Goal: Check status

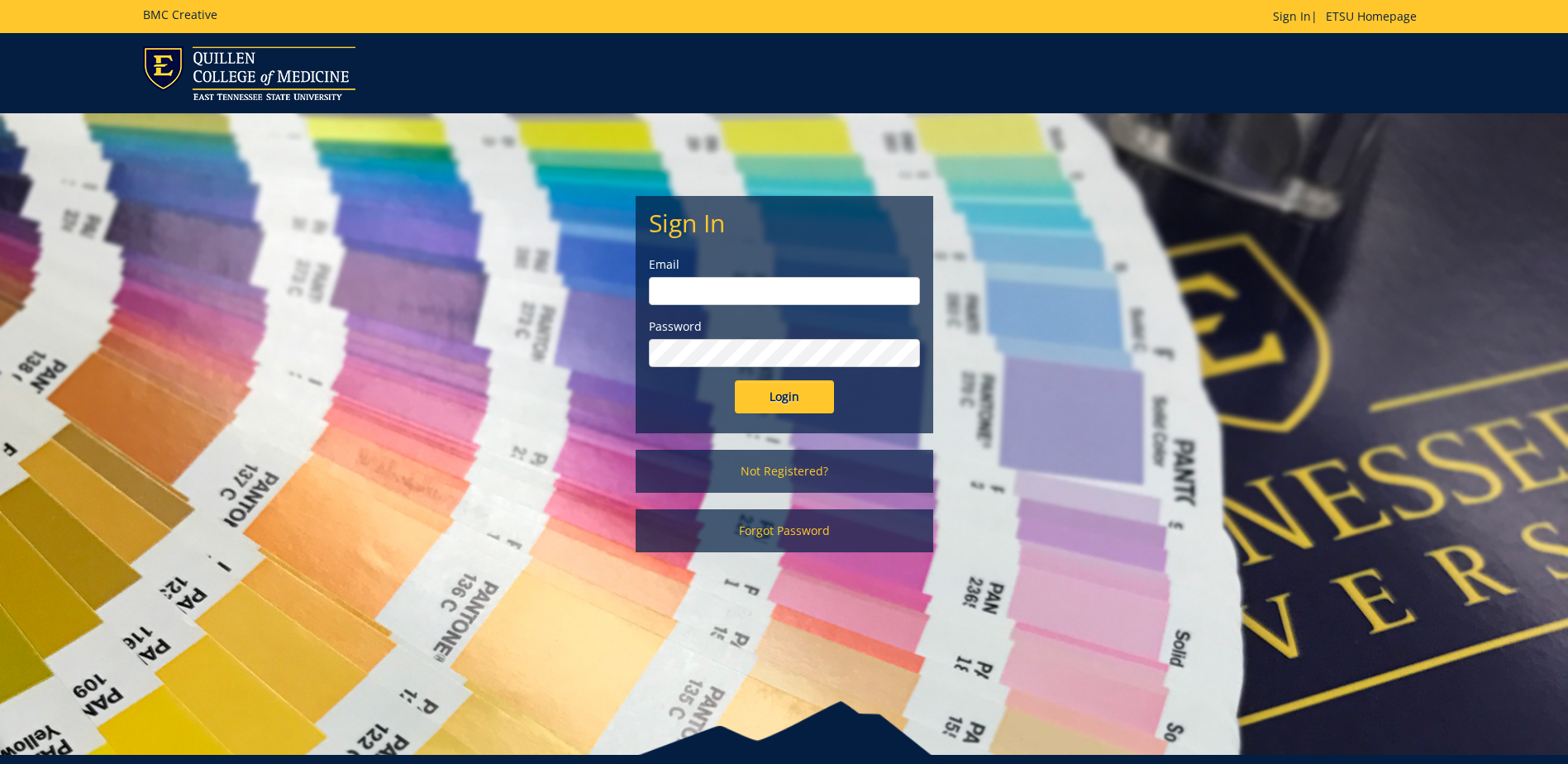
type input "[PERSON_NAME][EMAIL_ADDRESS][DOMAIN_NAME]"
click at [794, 403] on input "Login" at bounding box center [784, 396] width 100 height 33
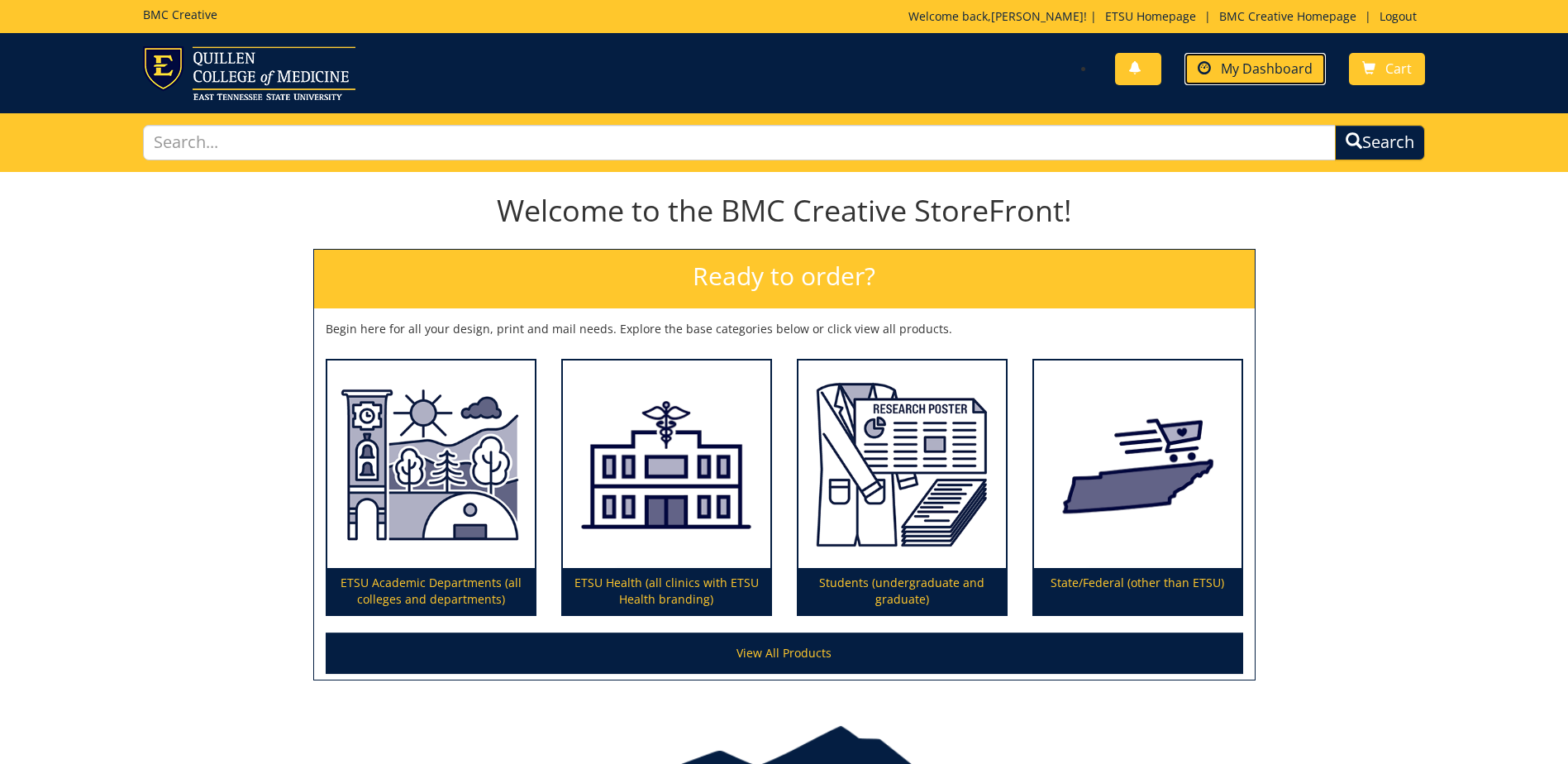
click at [1224, 80] on link "My Dashboard" at bounding box center [1255, 68] width 141 height 32
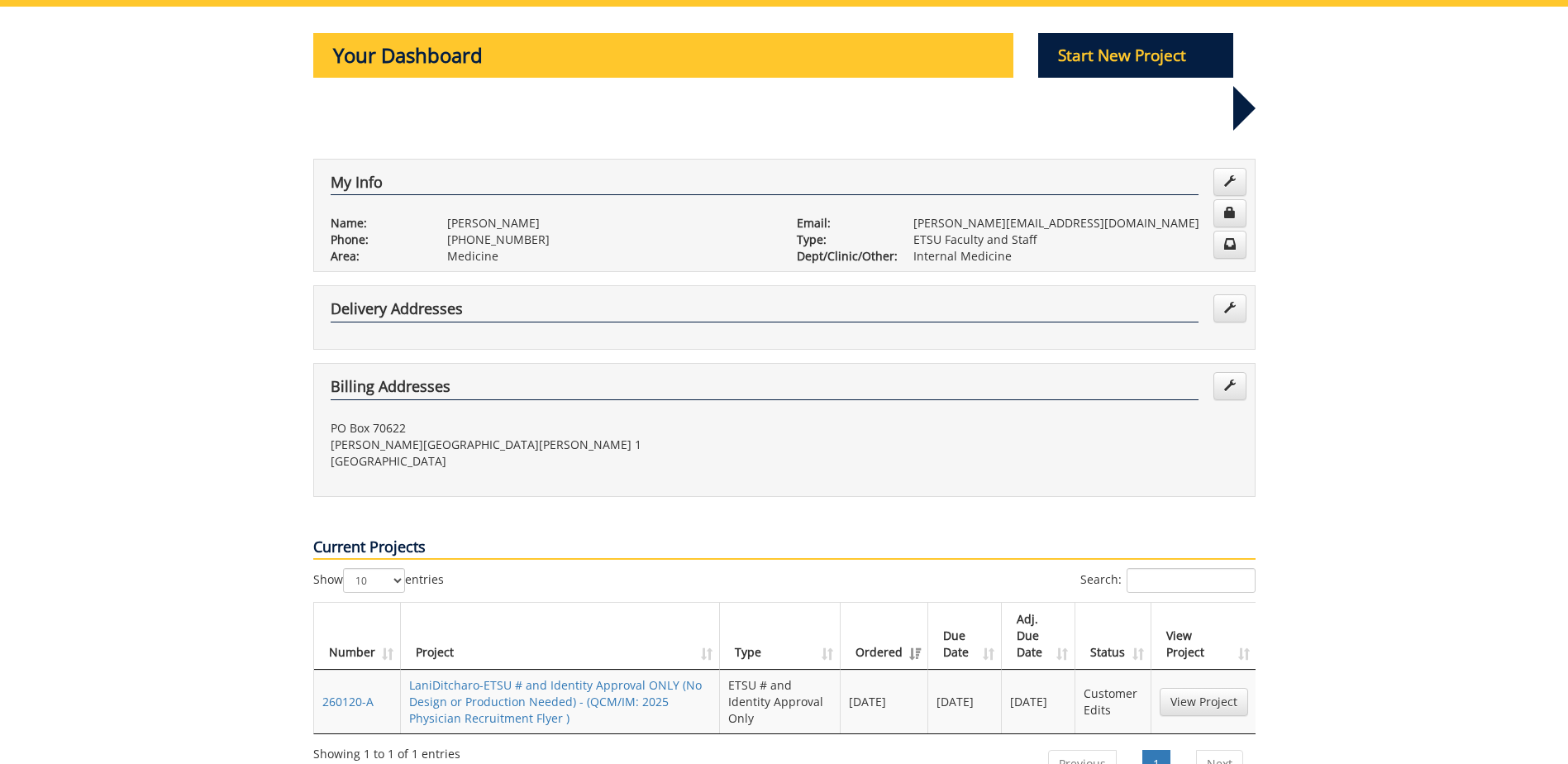
scroll to position [248, 0]
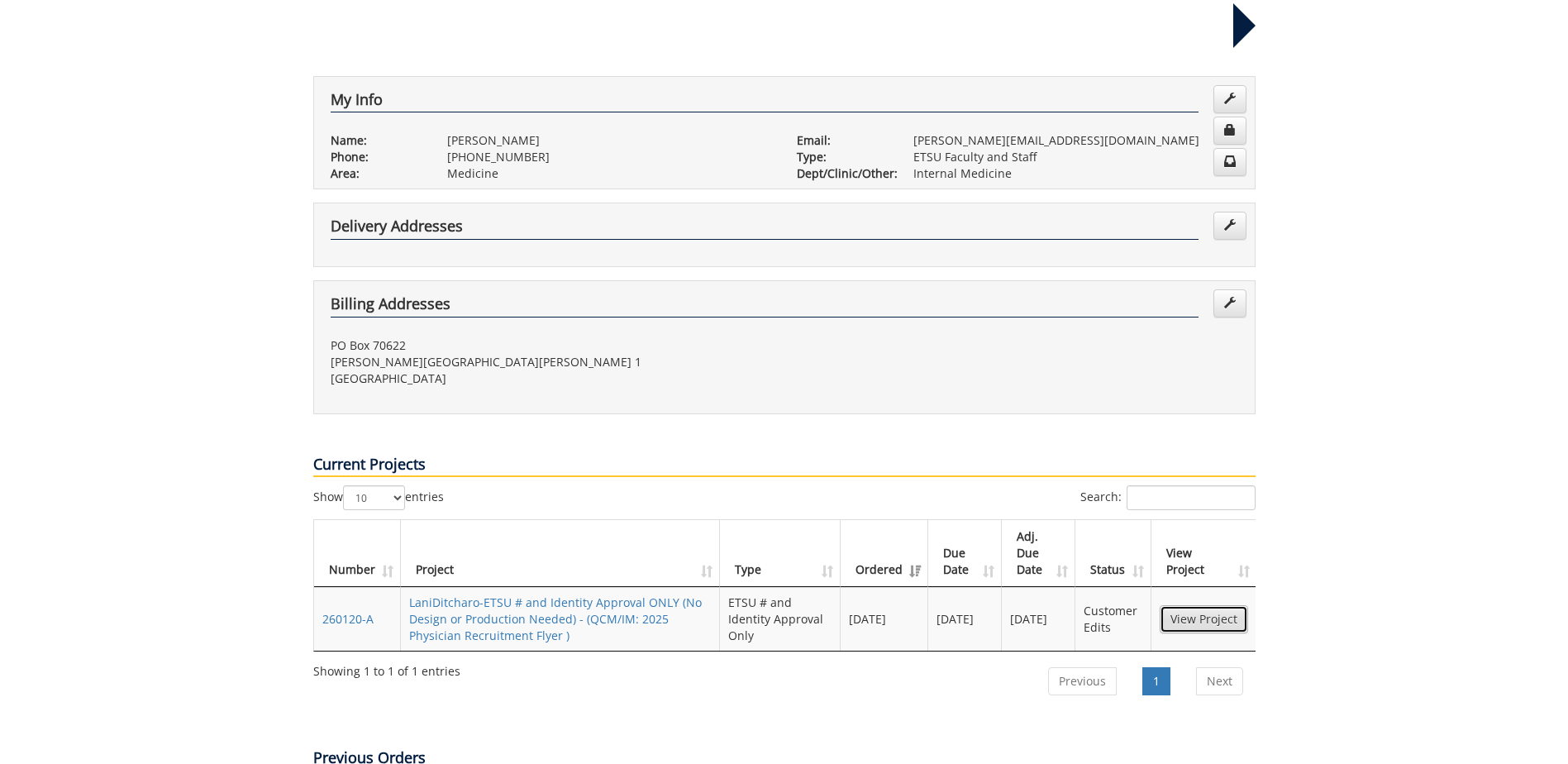
click at [1221, 605] on link "View Project" at bounding box center [1204, 619] width 88 height 28
